Goal: Information Seeking & Learning: Learn about a topic

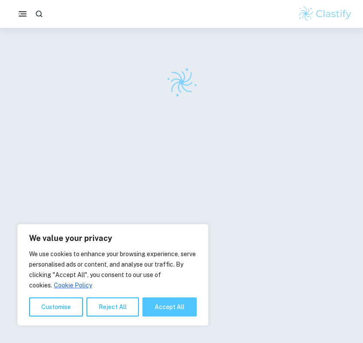
click at [174, 311] on button "Accept All" at bounding box center [169, 306] width 54 height 19
checkbox input "true"
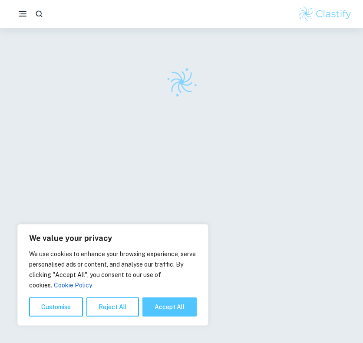
checkbox input "true"
